Goal: Check status

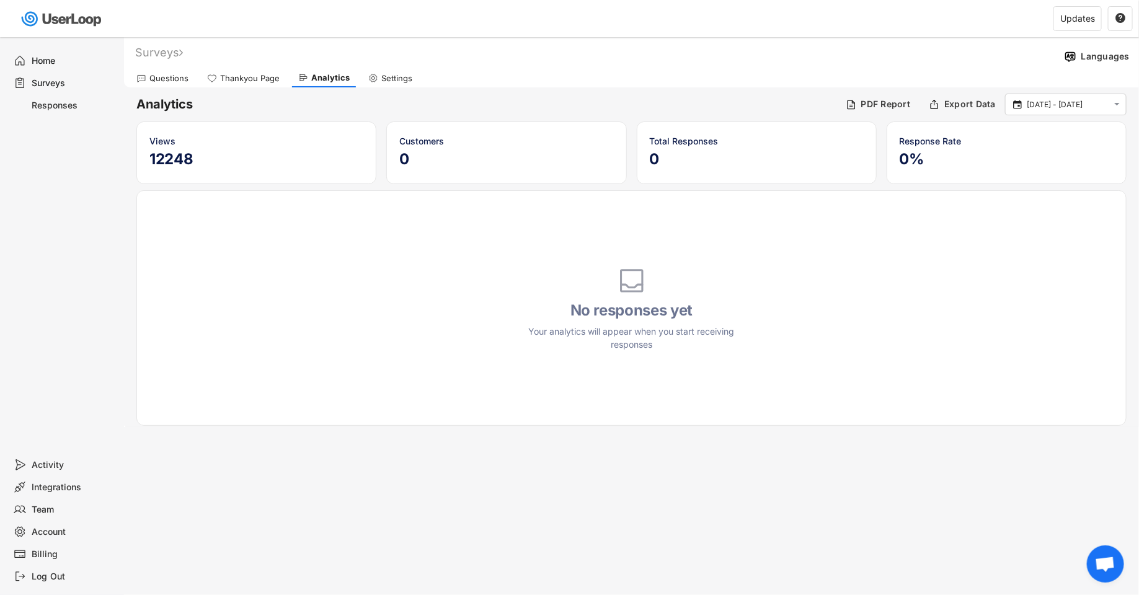
click at [70, 82] on div "Surveys" at bounding box center [73, 83] width 82 height 12
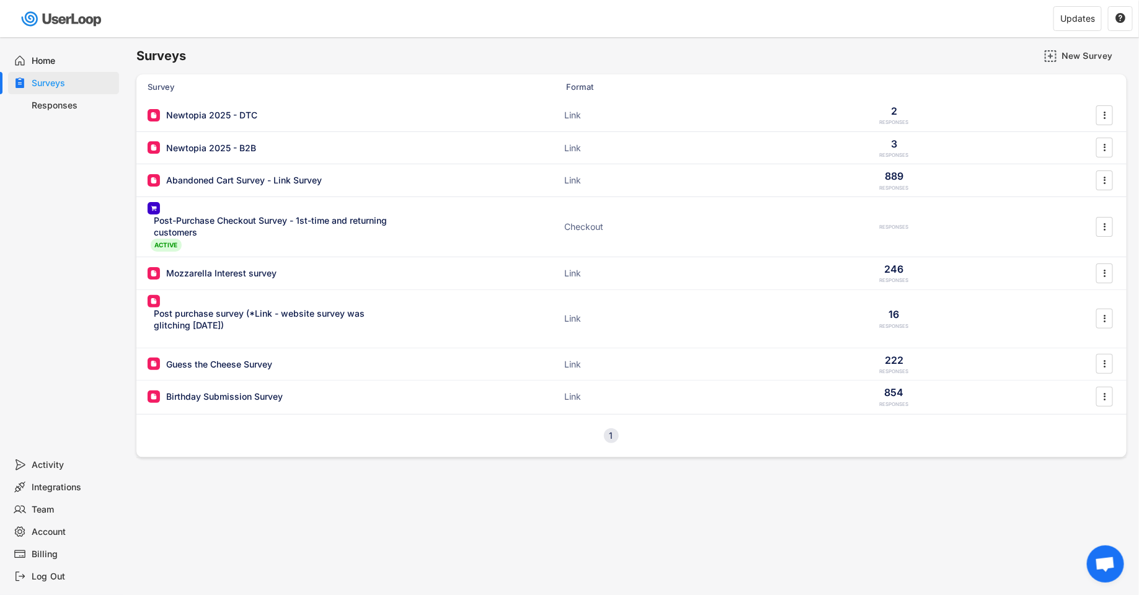
click at [59, 60] on div "Home" at bounding box center [73, 61] width 82 height 12
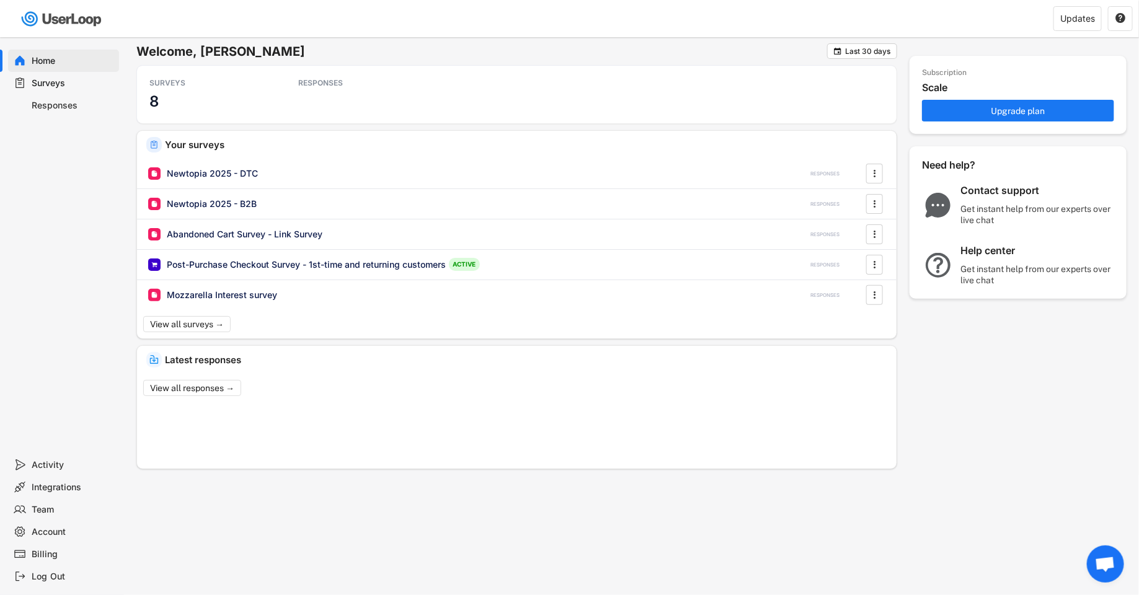
click at [76, 80] on div "Surveys" at bounding box center [73, 83] width 82 height 12
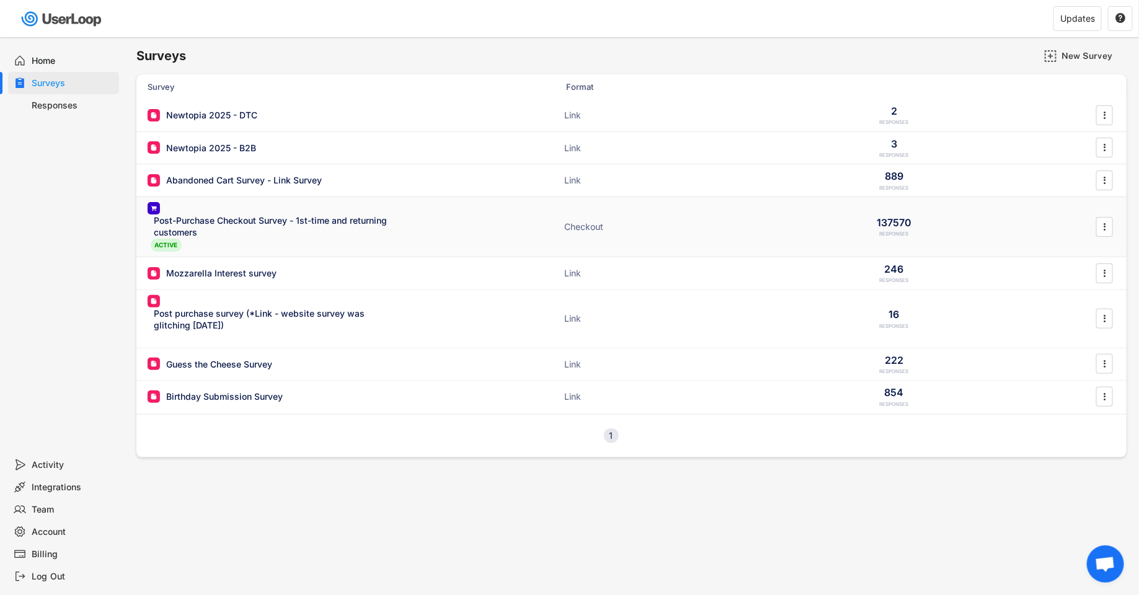
click at [176, 224] on div "Post-Purchase Checkout Survey - 1st-time and returning customers" at bounding box center [275, 226] width 242 height 24
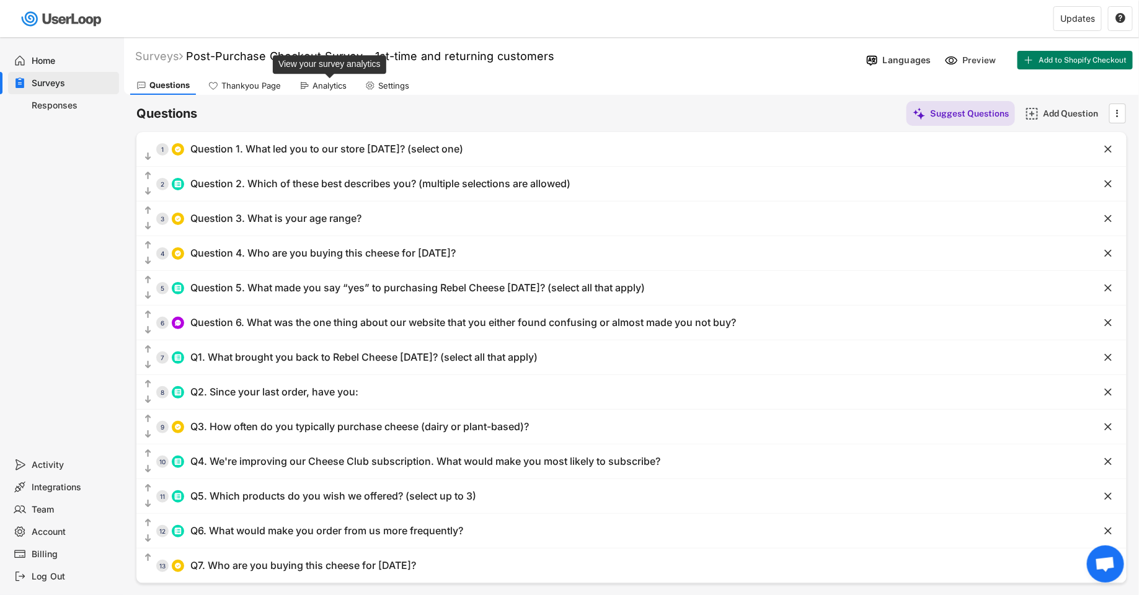
click at [327, 89] on div "Analytics" at bounding box center [329, 86] width 34 height 11
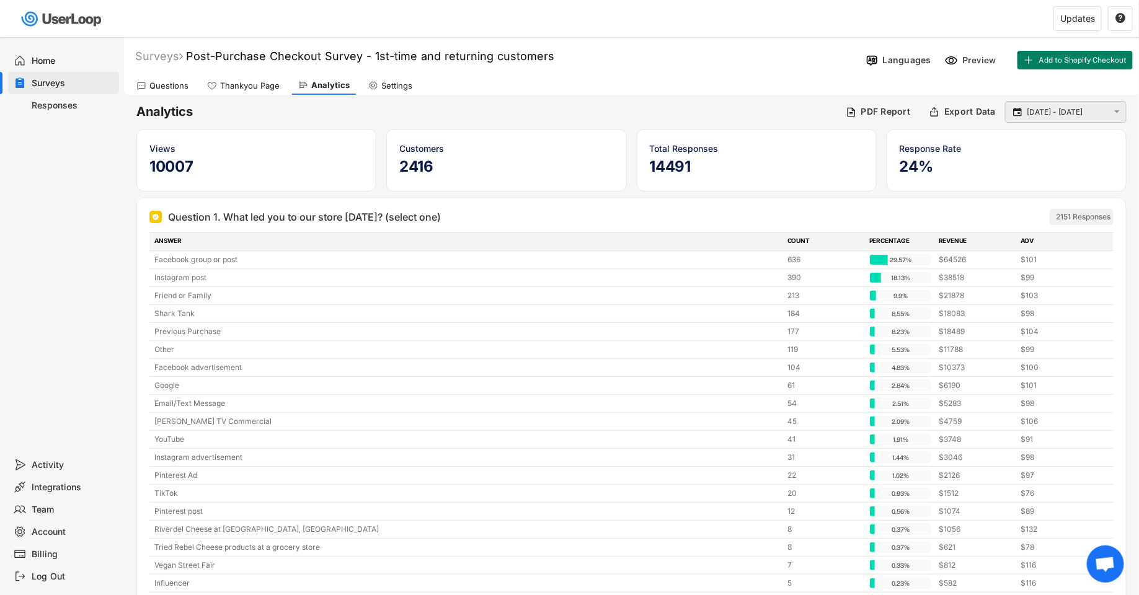
click at [1094, 110] on input "[DATE] - [DATE]" at bounding box center [1067, 112] width 82 height 12
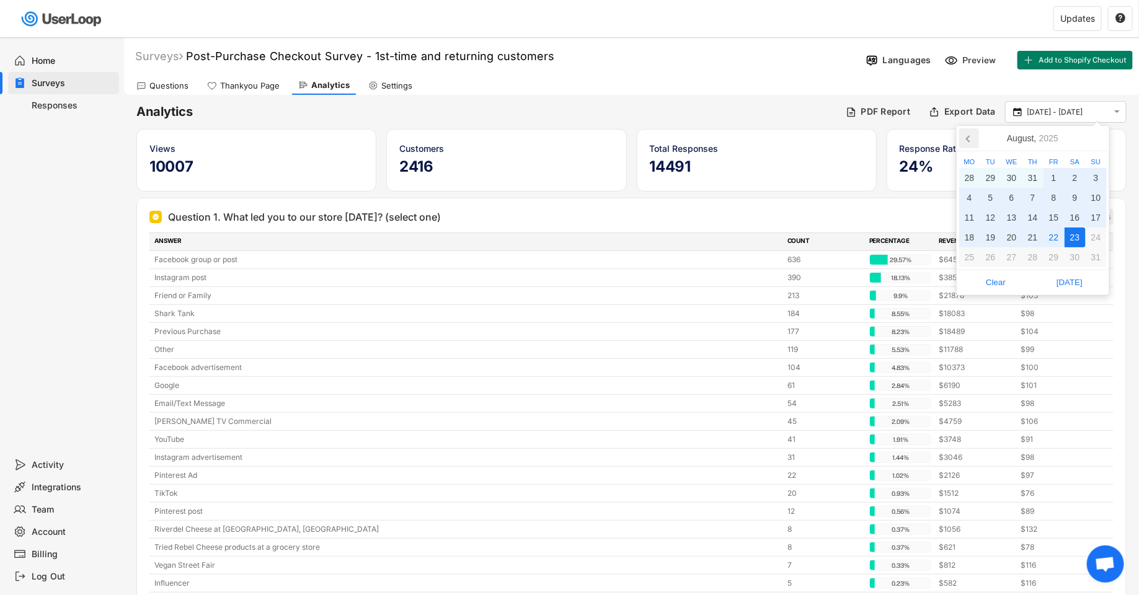
click at [965, 141] on icon at bounding box center [969, 138] width 20 height 20
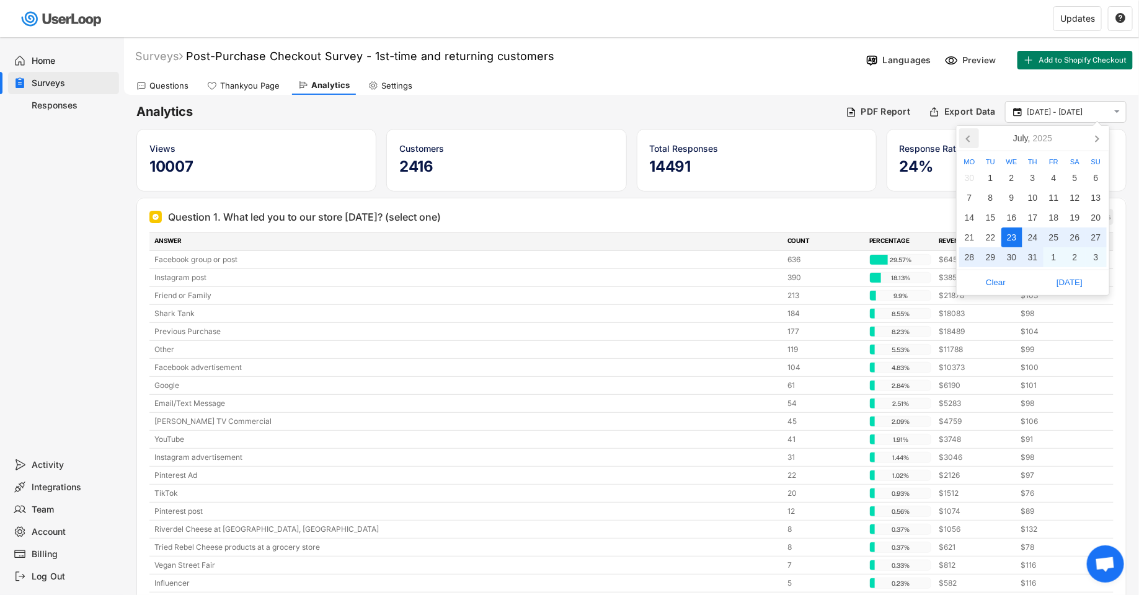
click at [965, 141] on icon at bounding box center [969, 138] width 20 height 20
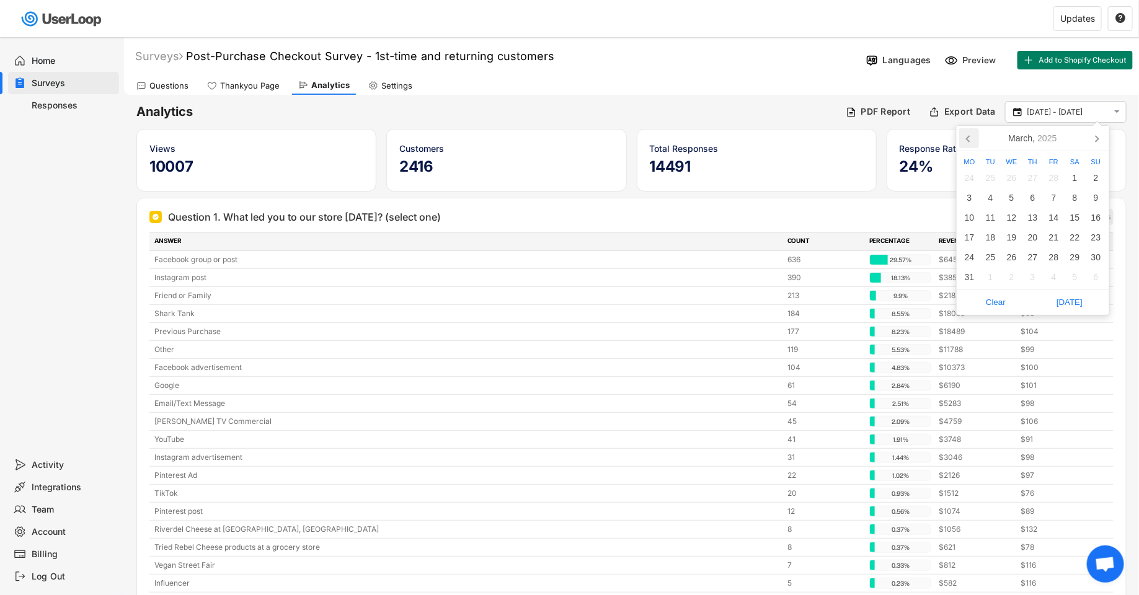
click at [965, 141] on icon at bounding box center [969, 138] width 20 height 20
click at [965, 152] on div "Mo Tu We Th Fr Sa Su 30 1 2 3 4 5 6 7 8 9 10 11 12 13 14 15 16 17 18 19 20 21 2…" at bounding box center [1032, 210] width 152 height 118
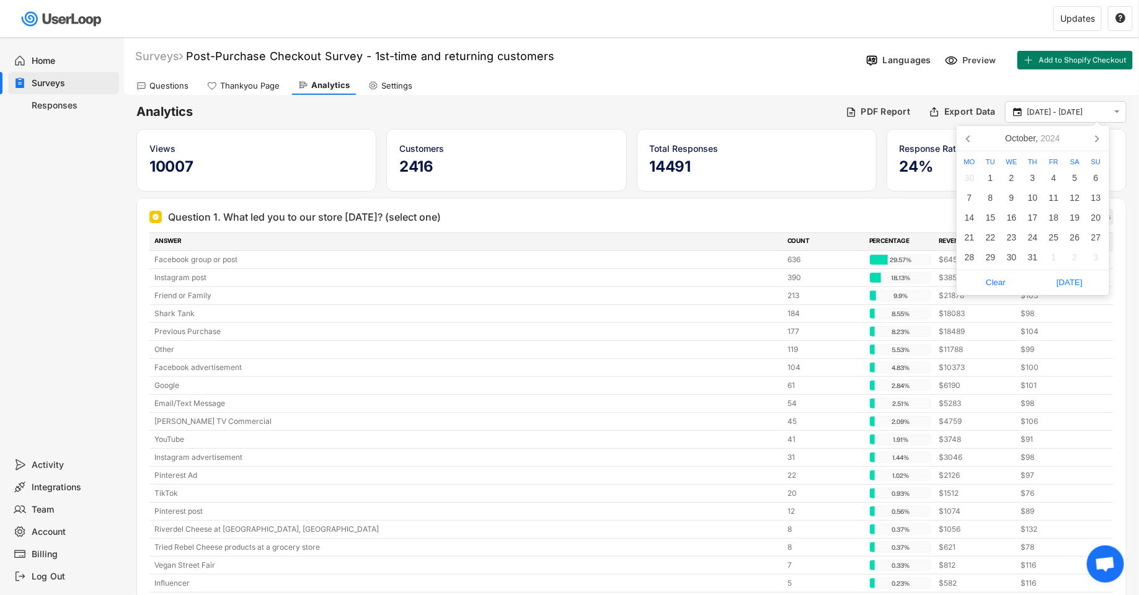
click at [965, 152] on div "Mo Tu We Th Fr Sa Su 30 1 2 3 4 5 6 7 8 9 10 11 12 13 14 15 16 17 18 19 20 21 2…" at bounding box center [1032, 210] width 152 height 118
click at [965, 144] on icon at bounding box center [969, 138] width 20 height 20
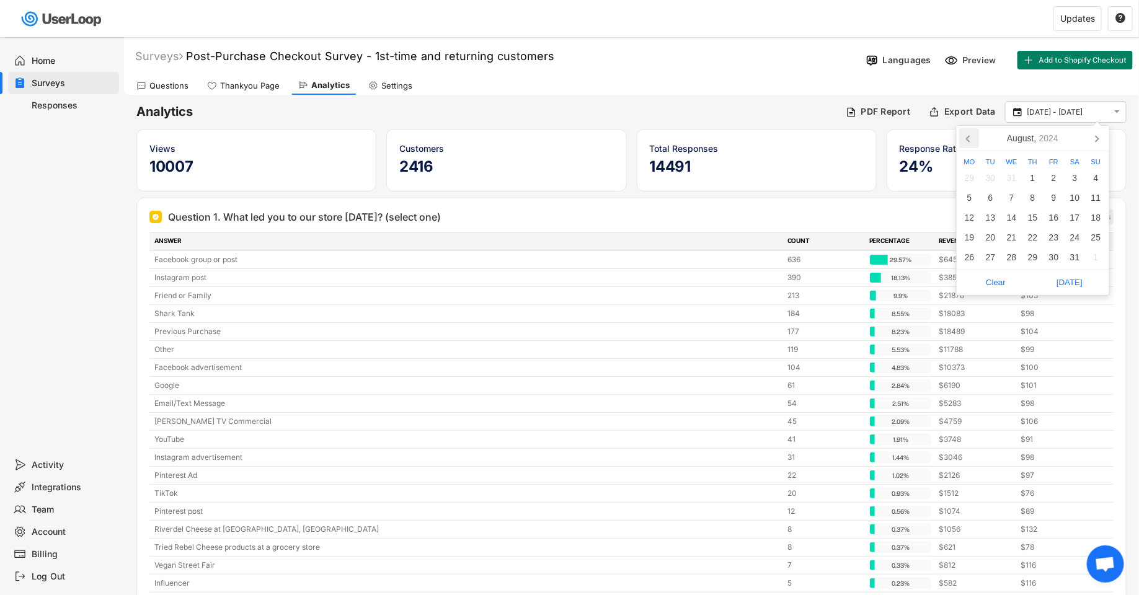
click at [965, 144] on icon at bounding box center [969, 138] width 20 height 20
click at [987, 192] on div "7" at bounding box center [990, 198] width 21 height 20
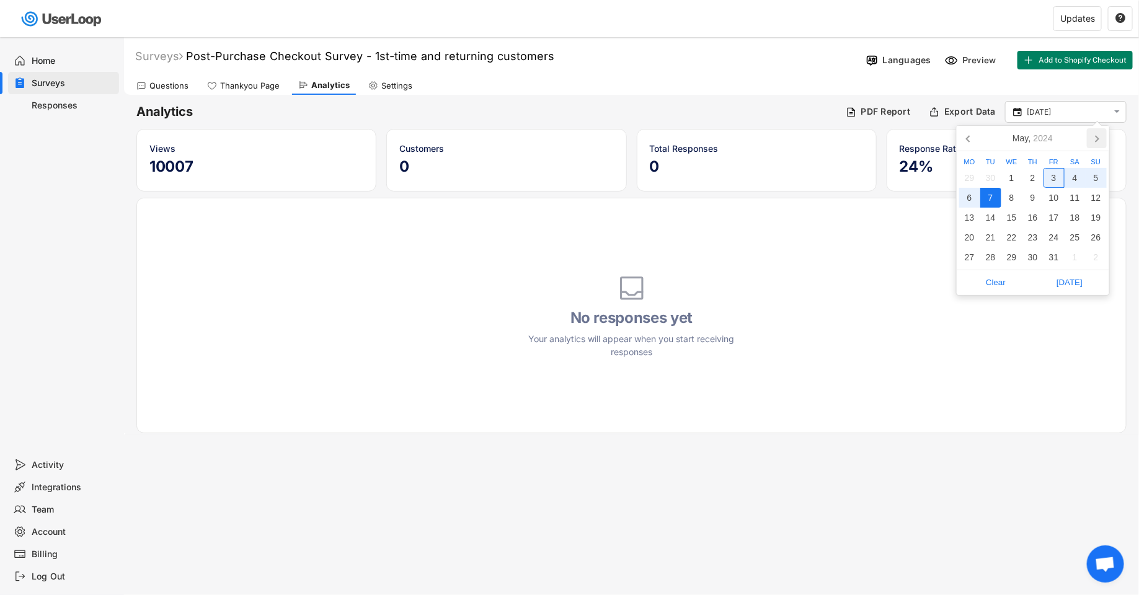
click at [1098, 146] on icon at bounding box center [1097, 138] width 20 height 20
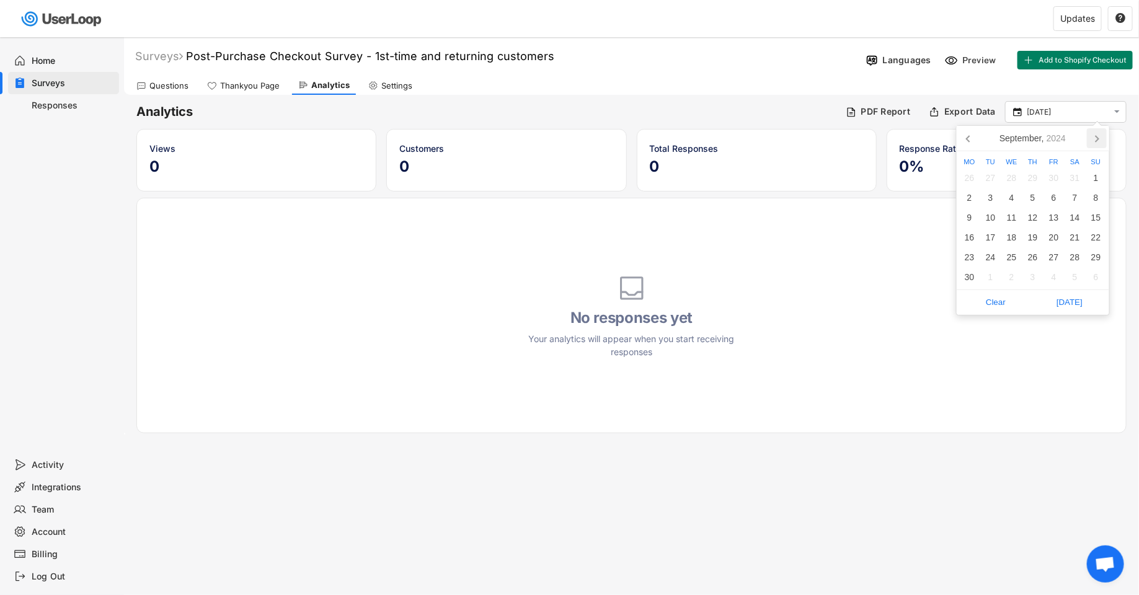
click at [1098, 146] on icon at bounding box center [1097, 138] width 20 height 20
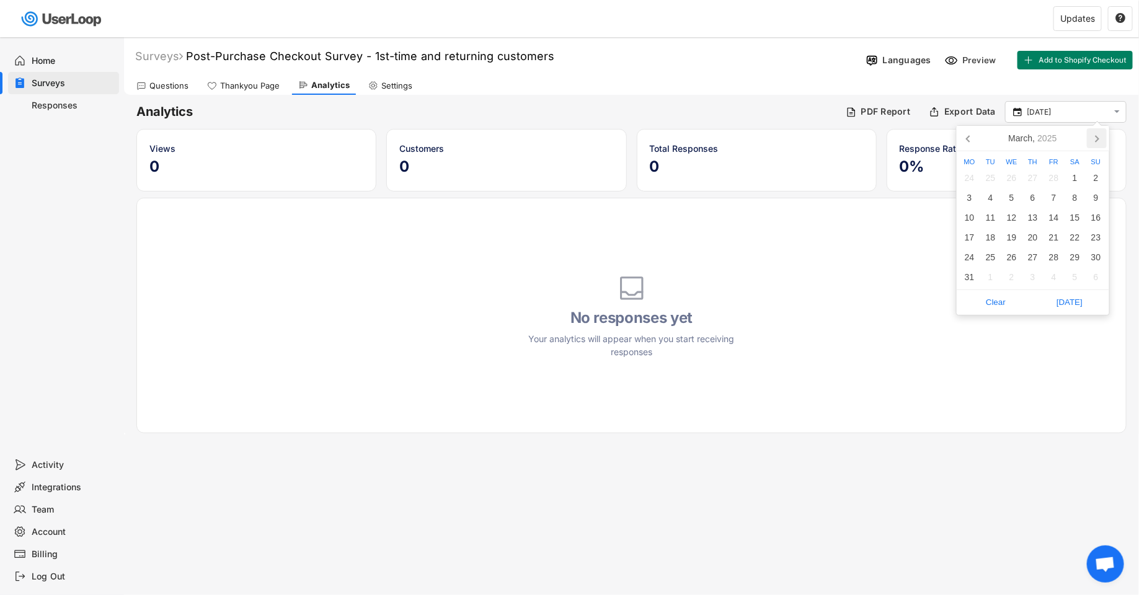
click at [1098, 146] on icon at bounding box center [1097, 138] width 20 height 20
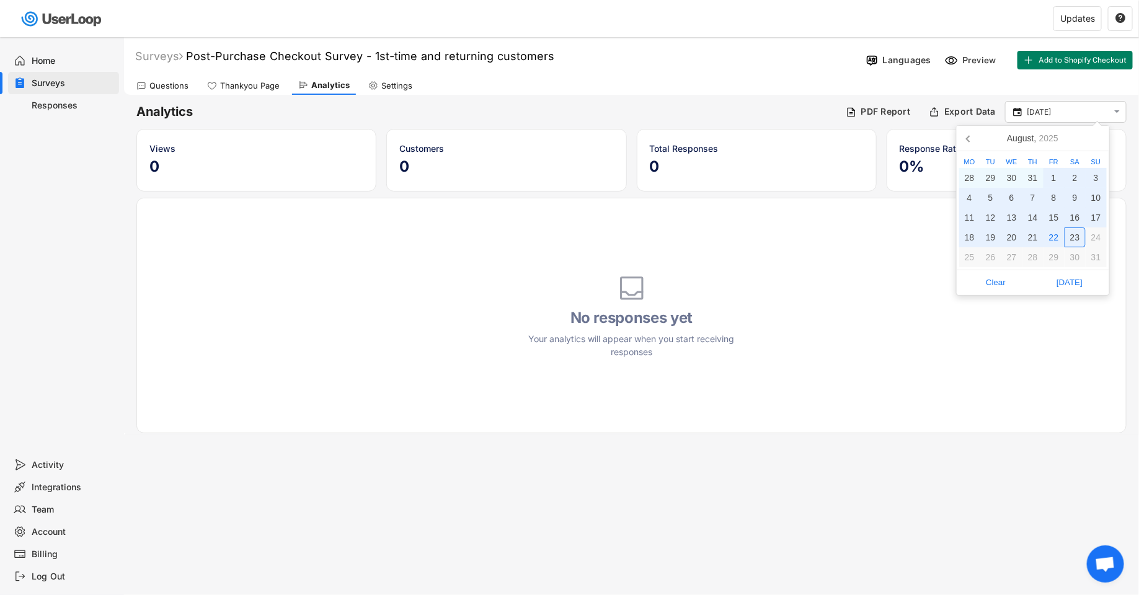
click at [1084, 239] on div "23" at bounding box center [1074, 237] width 21 height 20
type input "[DATE] - [DATE]"
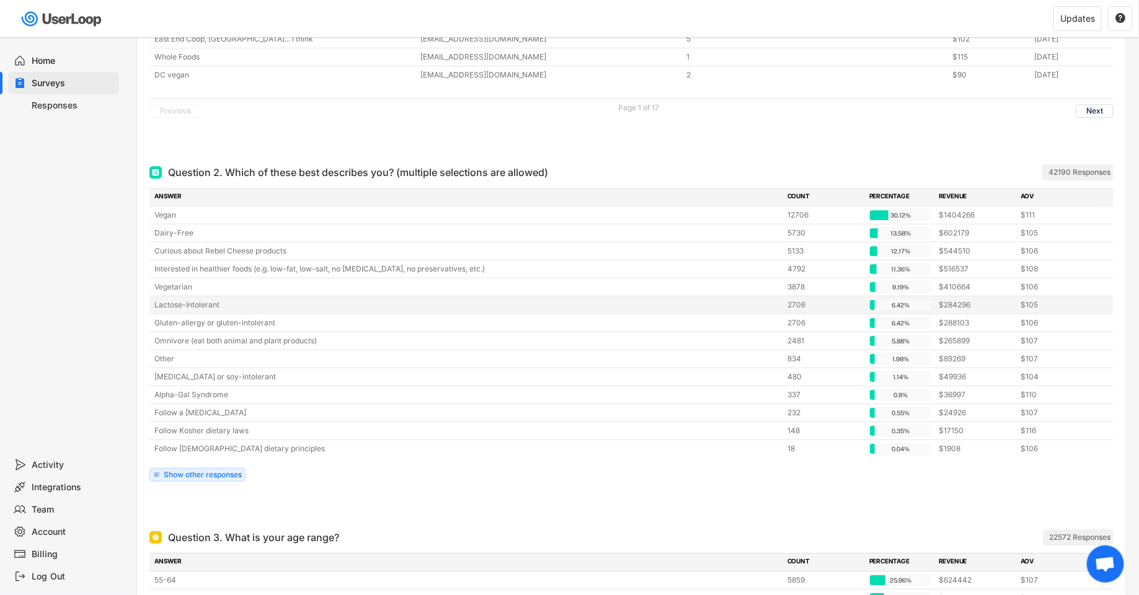
scroll to position [1730, 0]
